Goal: Task Accomplishment & Management: Use online tool/utility

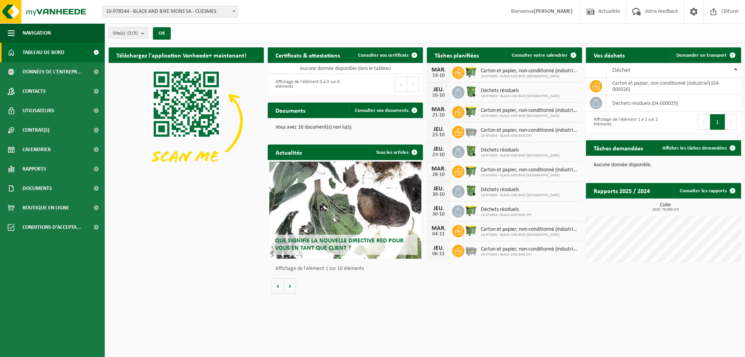
click at [217, 15] on span "10-978544 - BLACK AND BIKE MONS SA - CUESMES" at bounding box center [170, 11] width 135 height 11
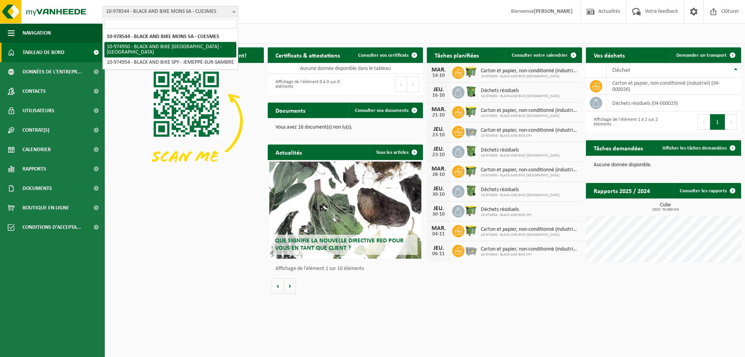
select select "157920"
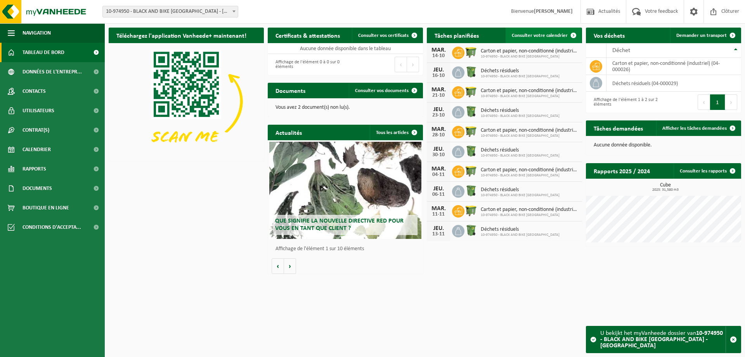
click at [545, 34] on span "Consulter votre calendrier" at bounding box center [540, 35] width 56 height 5
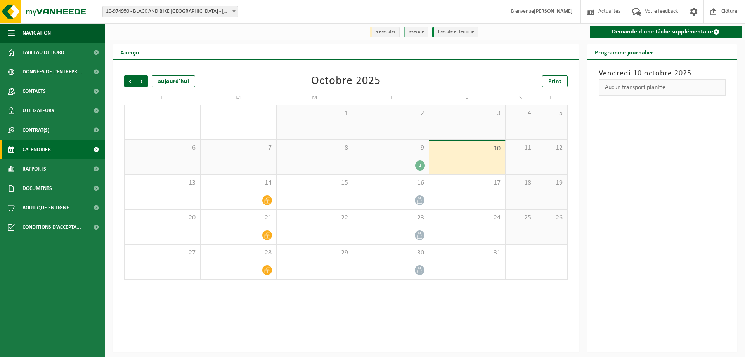
click at [421, 165] on div "1" at bounding box center [420, 165] width 10 height 10
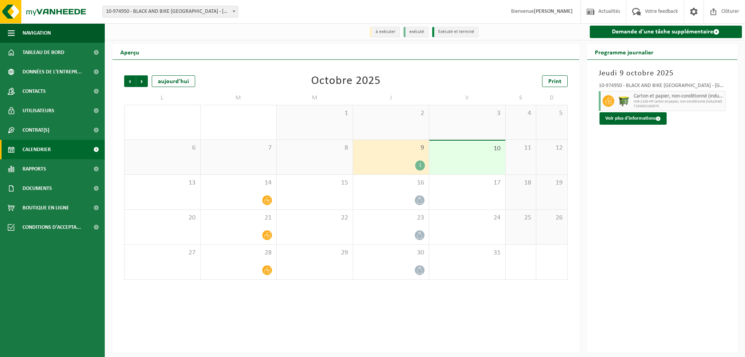
click at [258, 152] on span "7" at bounding box center [238, 148] width 68 height 9
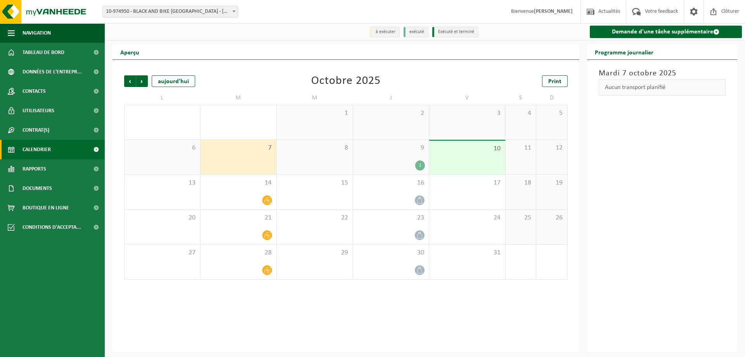
click at [315, 152] on span "8" at bounding box center [314, 148] width 68 height 9
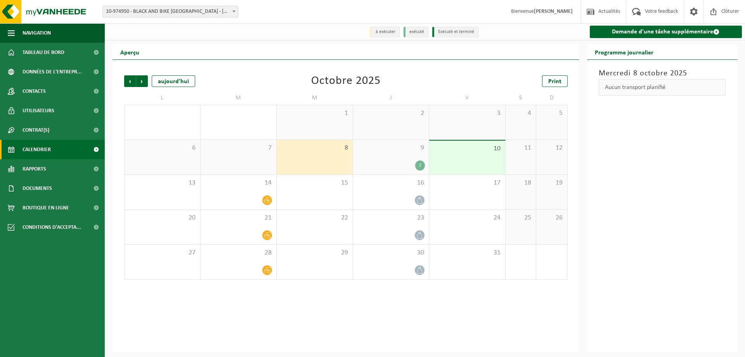
click at [396, 158] on div "9 1" at bounding box center [391, 157] width 76 height 35
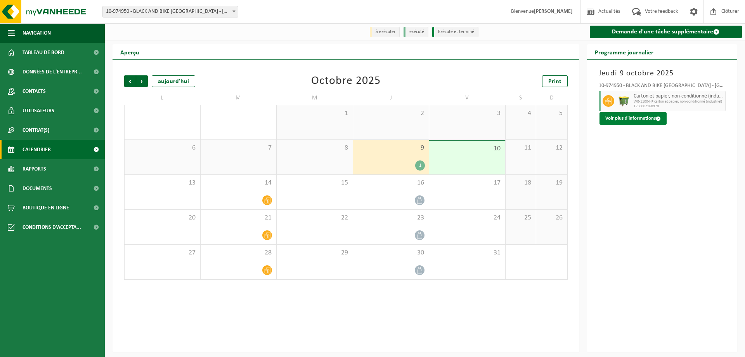
click at [630, 119] on button "Voir plus d'informations" at bounding box center [632, 118] width 67 height 12
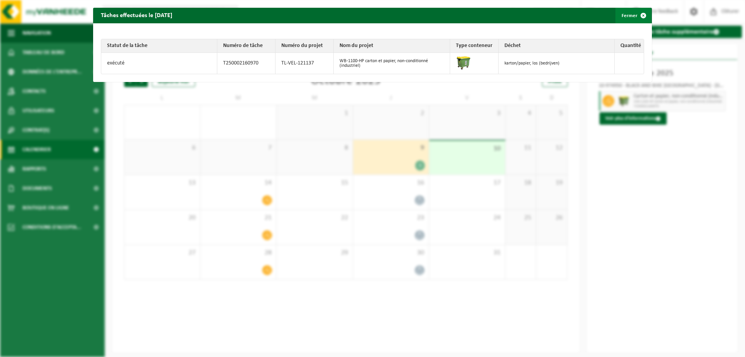
click at [636, 12] on span "button" at bounding box center [643, 16] width 16 height 16
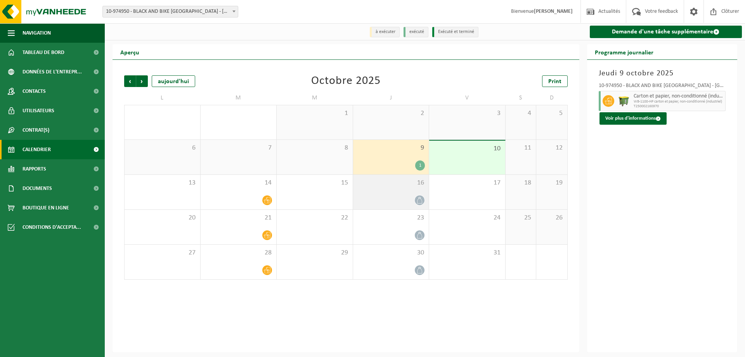
click at [415, 194] on div "16" at bounding box center [391, 192] width 76 height 35
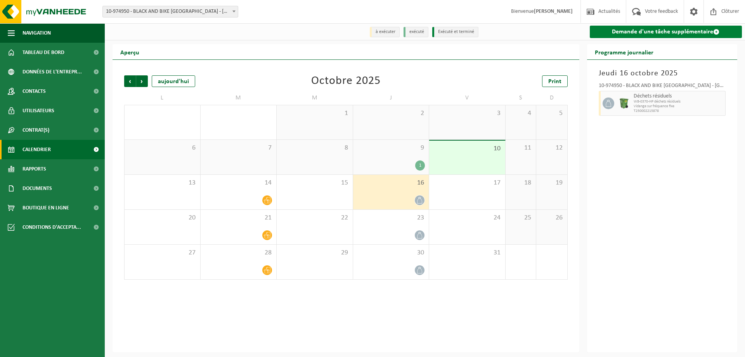
click at [653, 32] on link "Demande d'une tâche supplémentaire" at bounding box center [666, 32] width 152 height 12
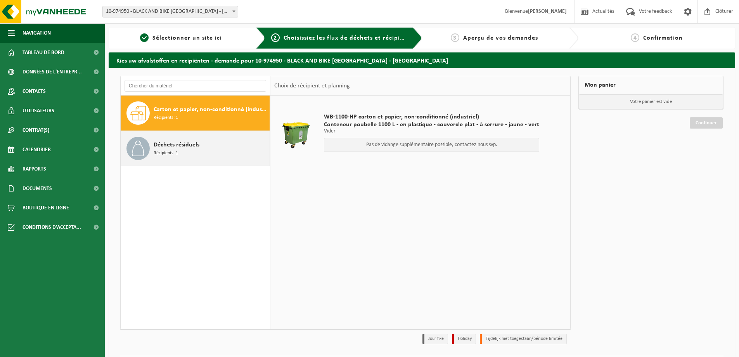
click at [159, 152] on span "Récipients: 1" at bounding box center [166, 152] width 24 height 7
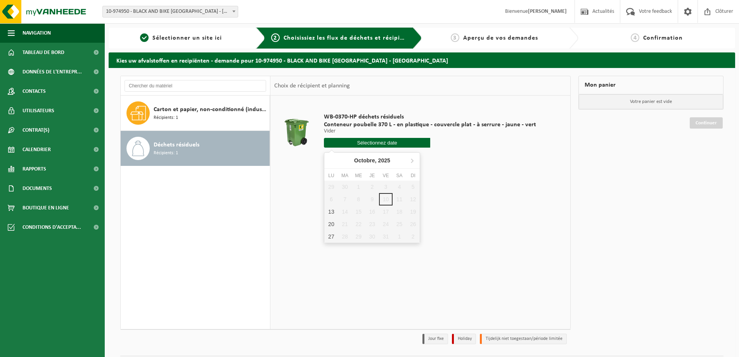
click at [352, 141] on input "text" at bounding box center [377, 143] width 106 height 10
click at [326, 213] on div "13" at bounding box center [331, 211] width 14 height 12
type input "à partir de 2025-10-13"
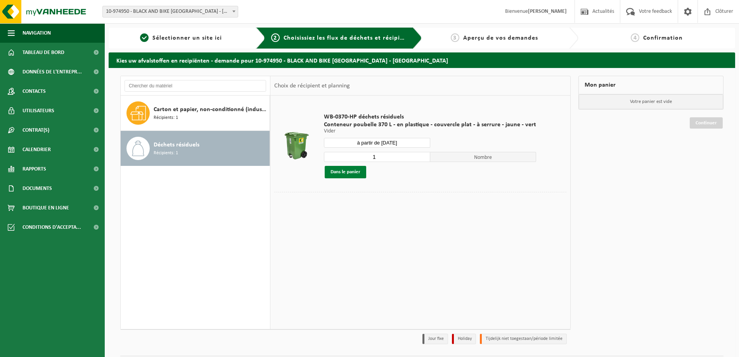
click at [338, 173] on button "Dans le panier" at bounding box center [346, 172] width 42 height 12
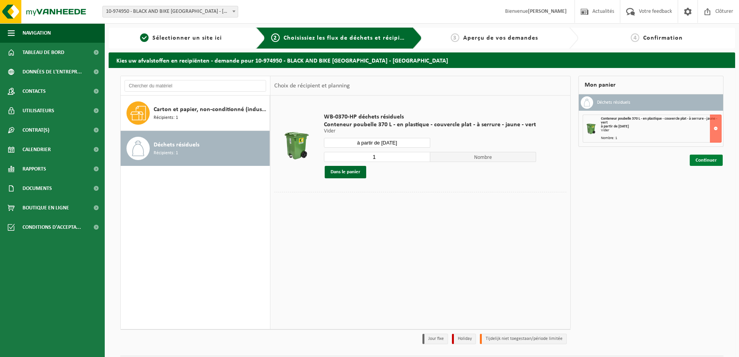
click at [712, 157] on link "Continuer" at bounding box center [706, 159] width 33 height 11
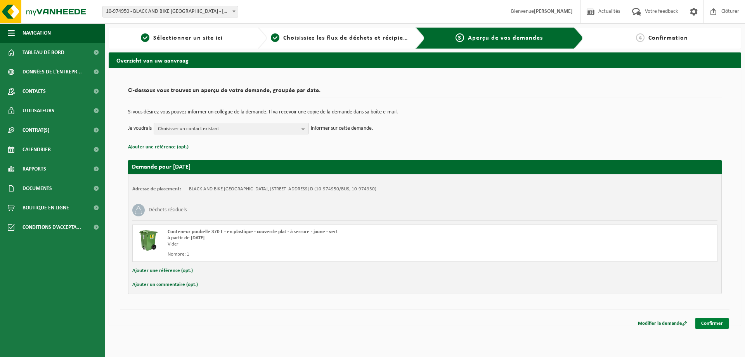
click at [715, 321] on link "Confirmer" at bounding box center [711, 322] width 33 height 11
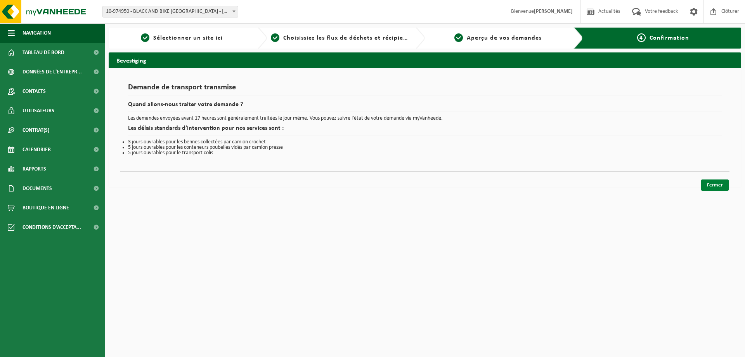
click at [716, 182] on link "Fermer" at bounding box center [715, 184] width 28 height 11
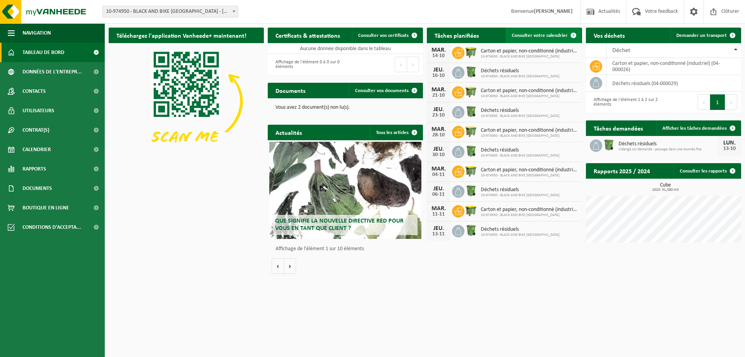
click at [540, 33] on span "Consulter votre calendrier" at bounding box center [540, 35] width 56 height 5
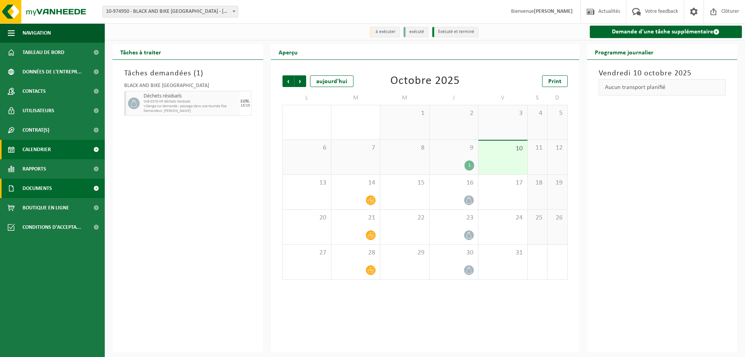
click at [43, 188] on span "Documents" at bounding box center [37, 187] width 29 height 19
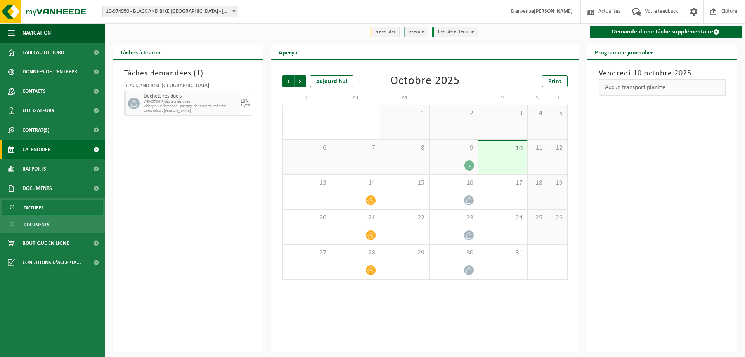
click at [30, 210] on span "Factures" at bounding box center [34, 207] width 20 height 15
